Goal: Check status

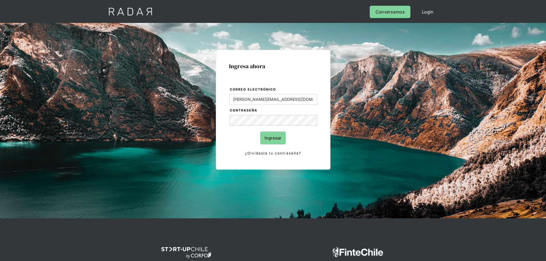
click at [273, 139] on input "Ingresar" at bounding box center [272, 138] width 25 height 13
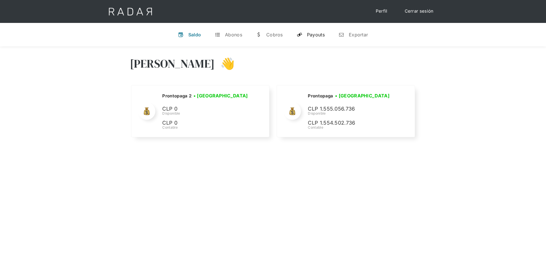
click at [318, 37] on div "Payouts" at bounding box center [316, 35] width 18 height 6
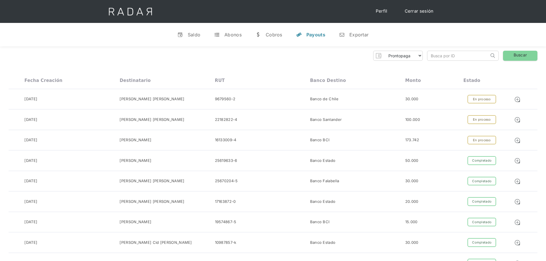
click at [450, 53] on input "search" at bounding box center [458, 55] width 62 height 9
paste input "b6239cbf-b9bf-4f73-9915-e13a05e4b166"
type input "b6239cbf-b9bf-4f73-9915-e13a05e4b166"
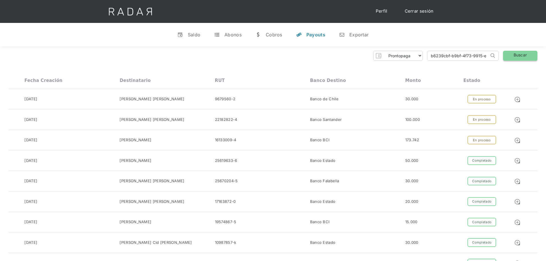
click at [512, 55] on link "Buscar" at bounding box center [520, 56] width 34 height 10
